Goal: Information Seeking & Learning: Learn about a topic

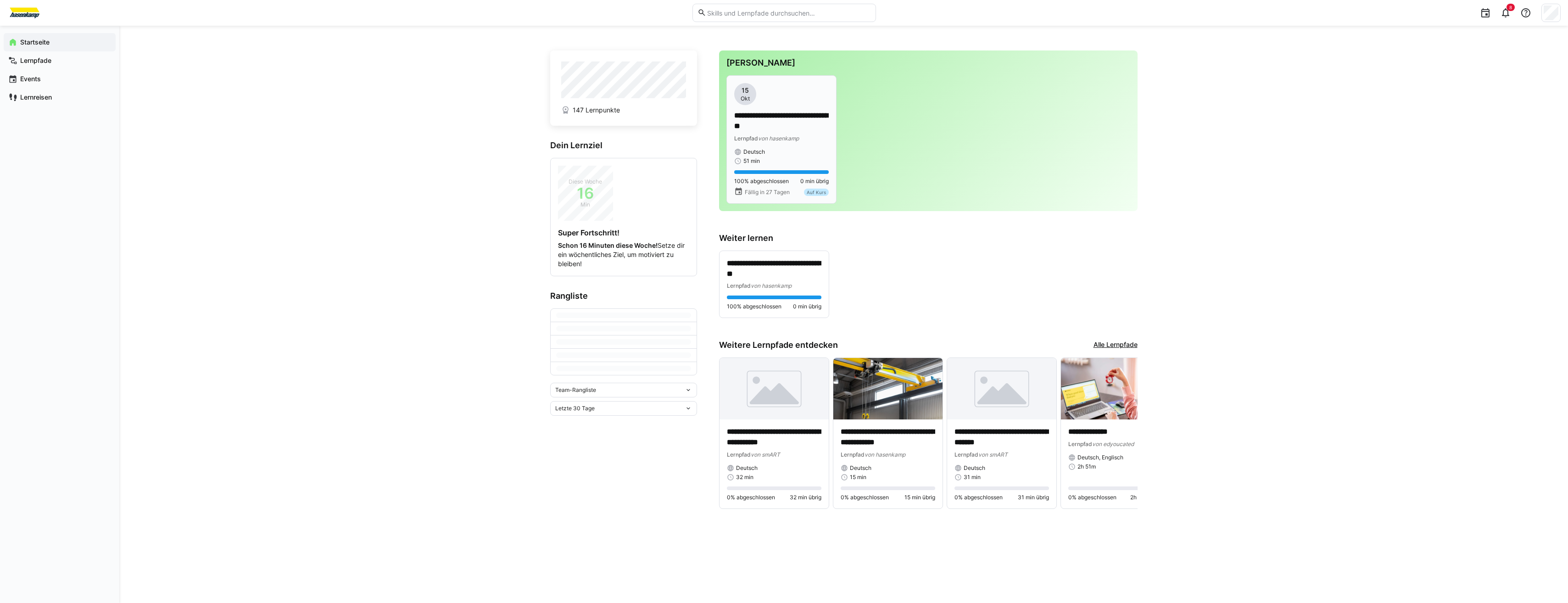
click at [767, 114] on p "**********" at bounding box center [781, 121] width 94 height 21
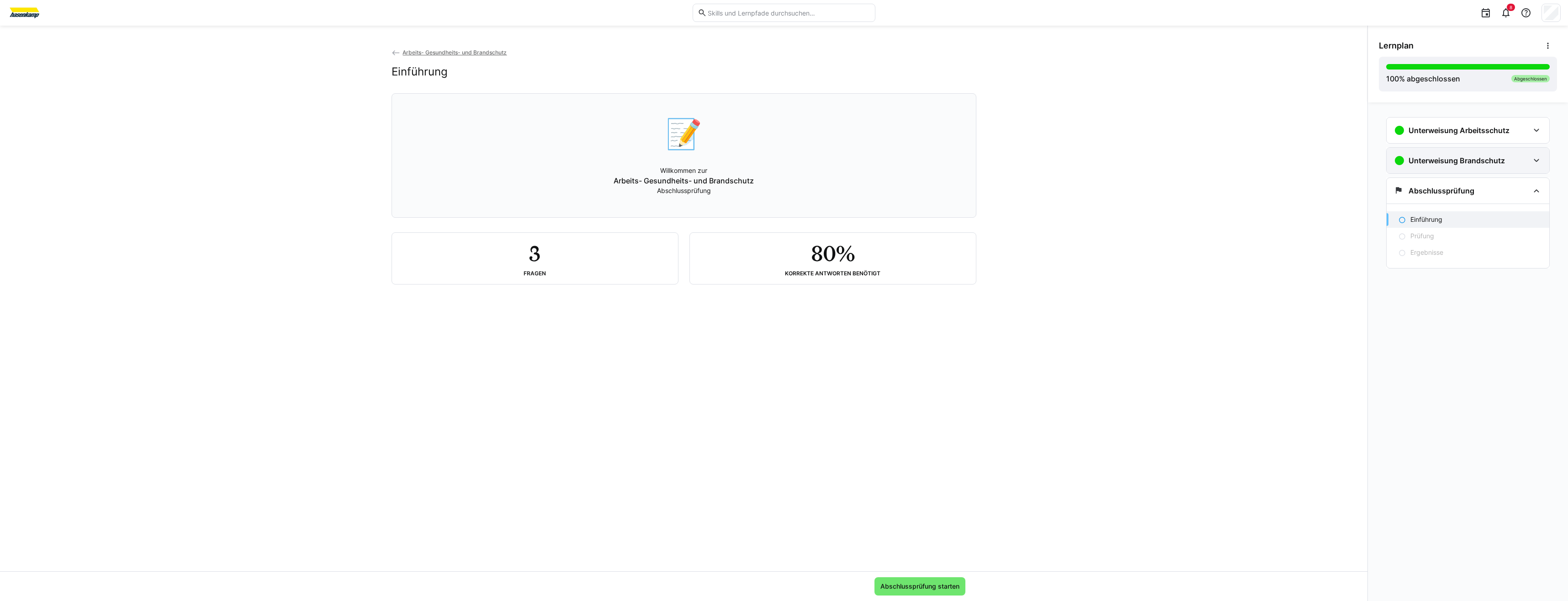
click at [1433, 165] on div "Unterweisung Brandschutz" at bounding box center [1450, 161] width 111 height 11
click at [1458, 190] on div "Brandschutz" at bounding box center [1477, 189] width 132 height 9
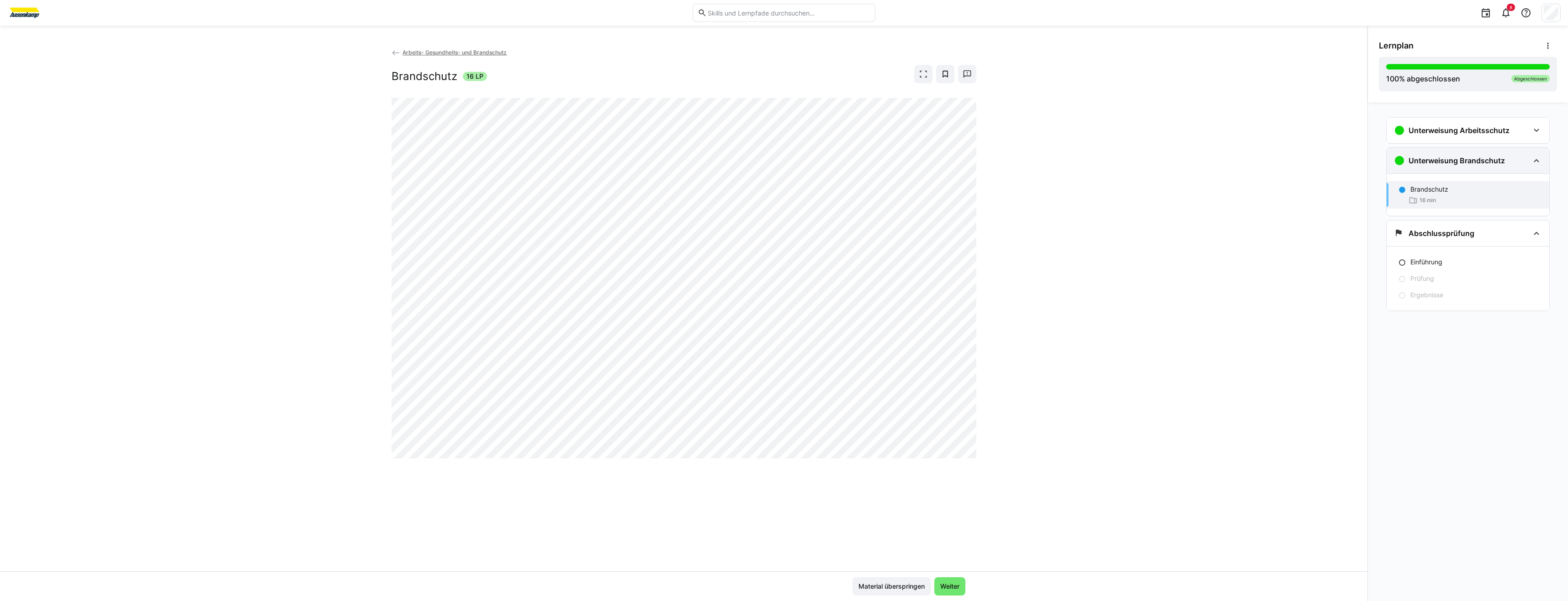
click at [1457, 162] on h3 "Unterweisung Brandschutz" at bounding box center [1458, 161] width 97 height 9
click at [1451, 163] on h3 "Unterweisung Brandschutz" at bounding box center [1458, 161] width 97 height 9
click at [1469, 128] on h3 "Unterweisung Arbeitsschutz" at bounding box center [1459, 130] width 101 height 9
click at [1454, 184] on p "Unfallverhütungsvorschrift" at bounding box center [1450, 187] width 79 height 9
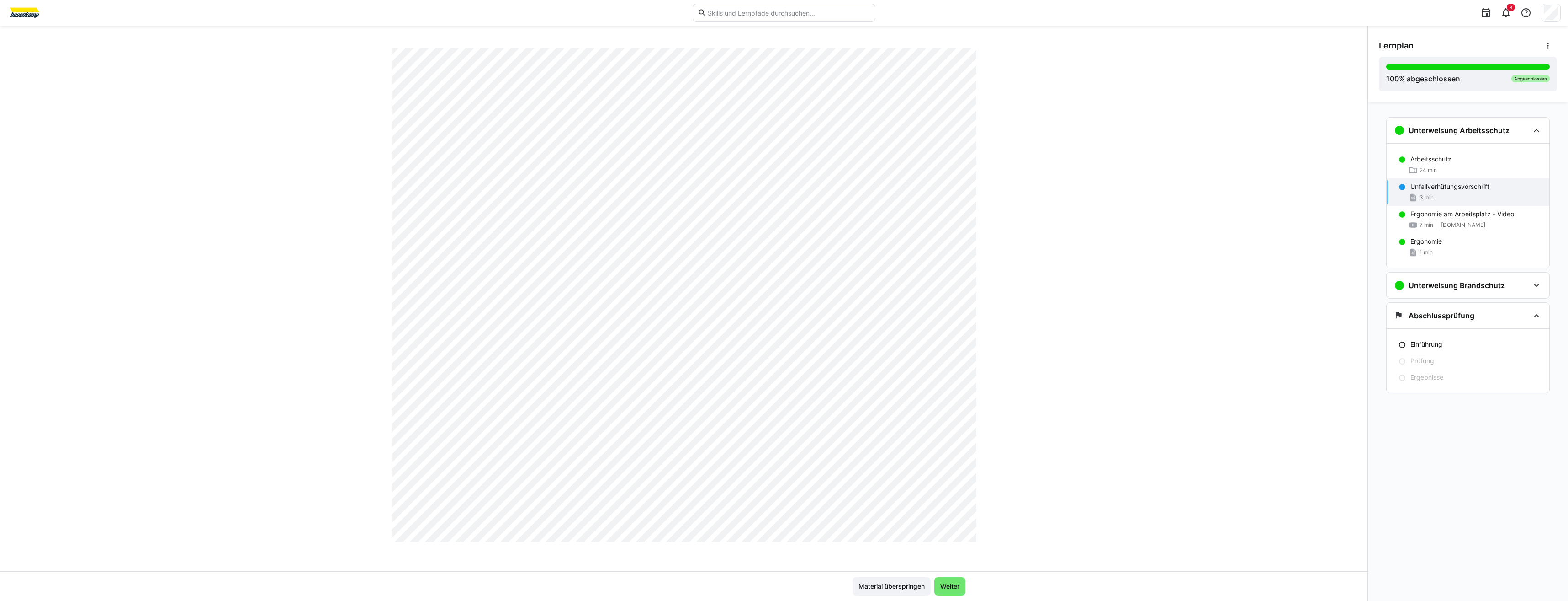
scroll to position [4344, 0]
